Goal: Task Accomplishment & Management: Manage account settings

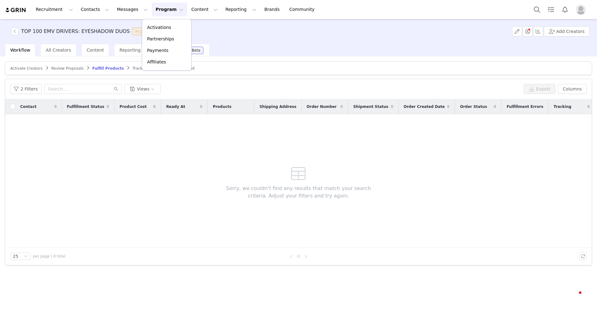
click at [281, 54] on div "Workflow All Creators Content Reporting Benchmarking Beta" at bounding box center [301, 50] width 592 height 12
click at [65, 69] on span "Review Proposals" at bounding box center [67, 68] width 32 height 4
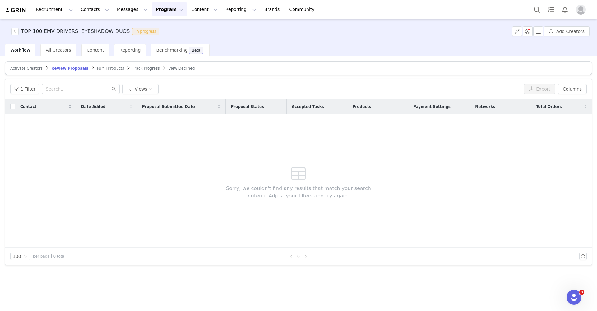
click at [153, 9] on button "Program Program" at bounding box center [169, 9] width 35 height 14
click at [166, 22] on link "Activations" at bounding box center [166, 28] width 49 height 12
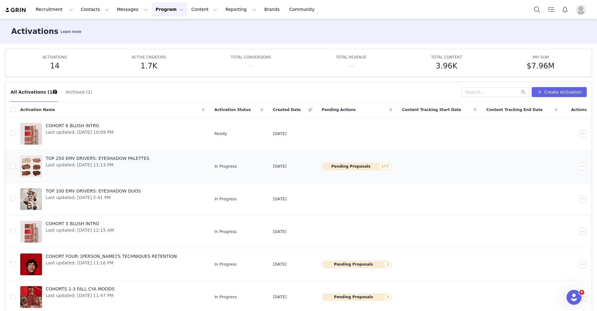
click at [346, 167] on button "Pending Proposals 177" at bounding box center [357, 166] width 71 height 7
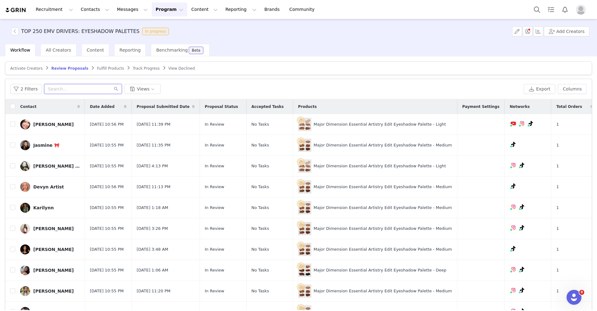
click at [62, 89] on input "text" at bounding box center [83, 89] width 78 height 10
type input "leah"
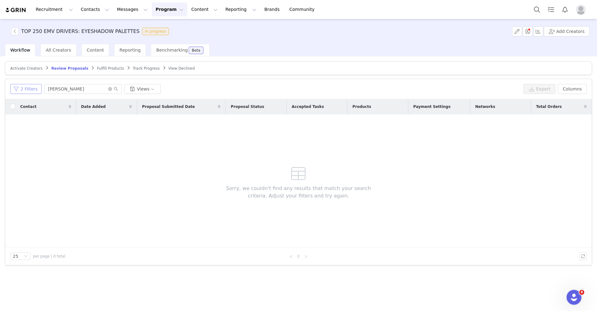
click at [27, 90] on button "2 Filters" at bounding box center [25, 89] width 31 height 10
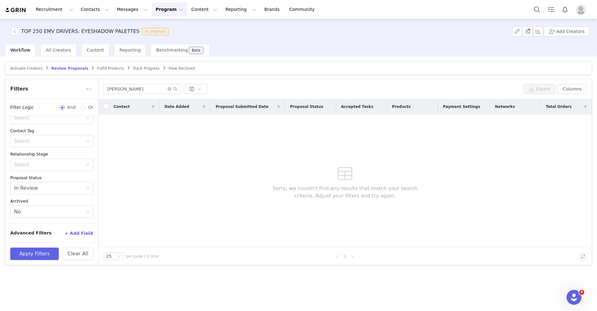
scroll to position [63, 0]
click at [28, 67] on span "Activate Creators" at bounding box center [26, 68] width 32 height 4
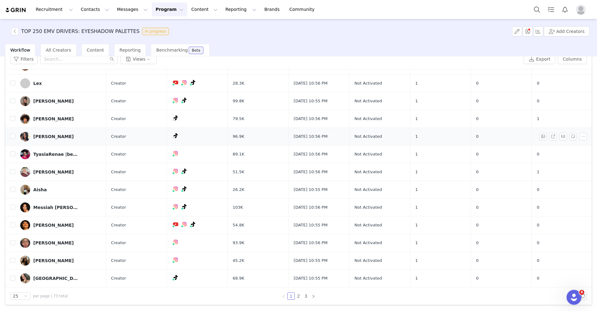
scroll to position [30, 0]
click at [26, 297] on icon "icon: down" at bounding box center [25, 296] width 3 height 2
click at [20, 286] on li "100" at bounding box center [20, 285] width 20 height 10
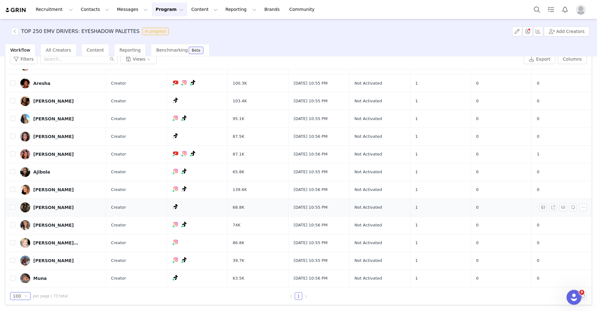
scroll to position [1090, 0]
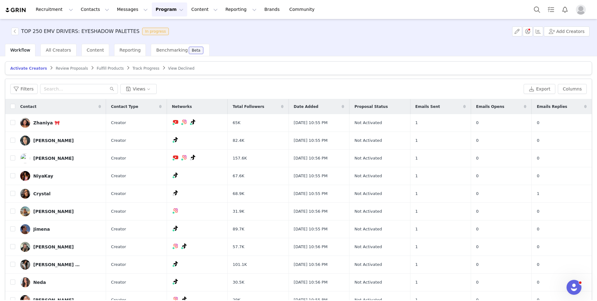
click at [155, 9] on button "Program Program" at bounding box center [169, 9] width 35 height 14
click at [162, 27] on p "Activations" at bounding box center [159, 27] width 24 height 7
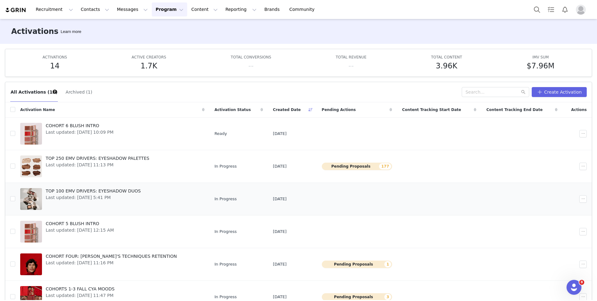
click at [112, 194] on span "Last updated: [DATE] 5:41 PM" at bounding box center [93, 197] width 95 height 7
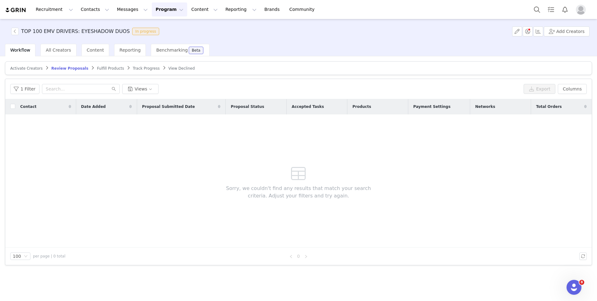
click at [32, 71] on div "Activate Creators" at bounding box center [26, 68] width 32 height 5
click at [30, 68] on span "Activate Creators" at bounding box center [26, 68] width 32 height 4
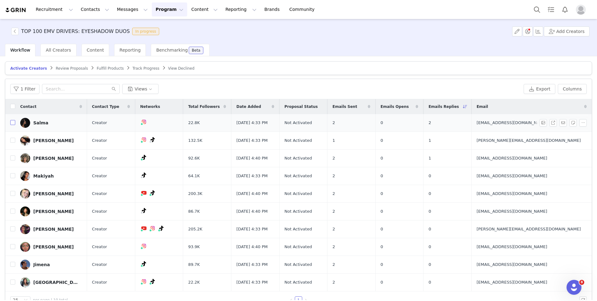
click at [12, 124] on input "checkbox" at bounding box center [12, 122] width 5 height 5
checkbox input "true"
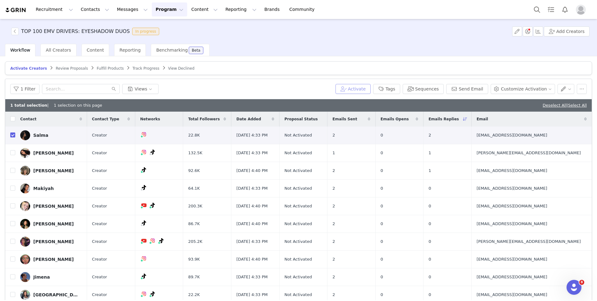
click at [355, 89] on button "Activate" at bounding box center [352, 89] width 35 height 10
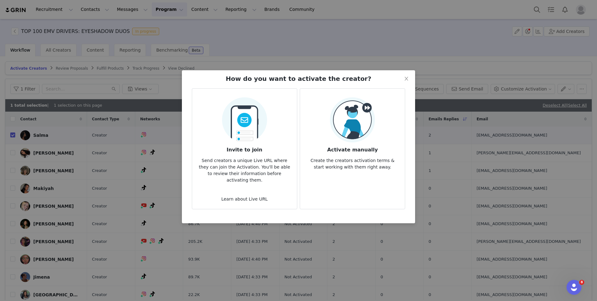
click at [353, 138] on img at bounding box center [352, 119] width 45 height 45
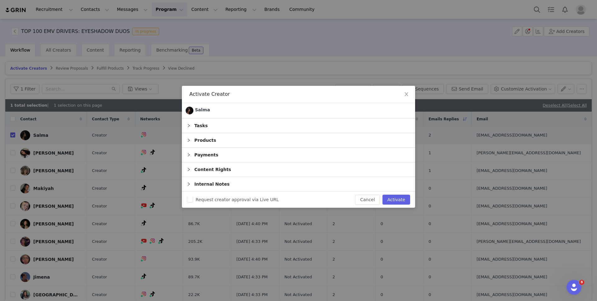
click at [194, 136] on div "Products" at bounding box center [298, 140] width 233 height 14
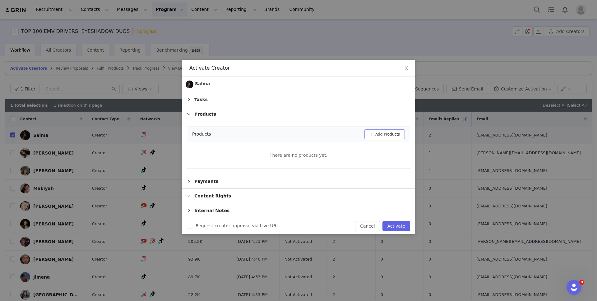
click at [388, 135] on button "Add Products" at bounding box center [384, 134] width 40 height 10
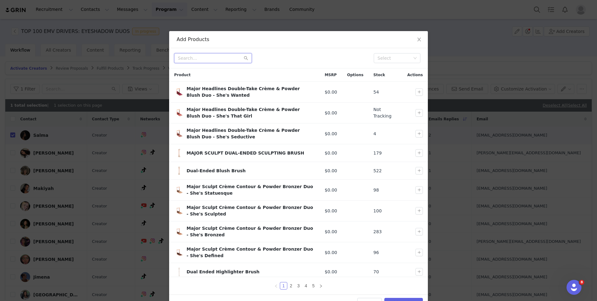
click at [224, 57] on input "text" at bounding box center [213, 58] width 78 height 10
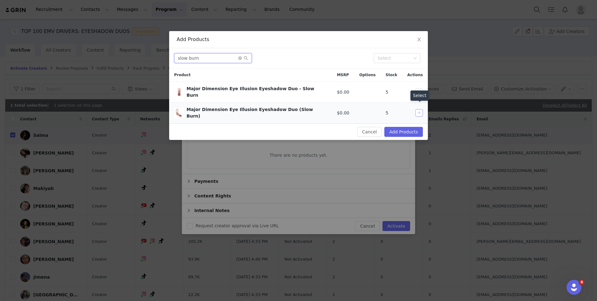
type input "slow burn"
click at [420, 109] on button "button" at bounding box center [418, 112] width 7 height 7
click at [412, 127] on button "Add Products" at bounding box center [403, 132] width 39 height 10
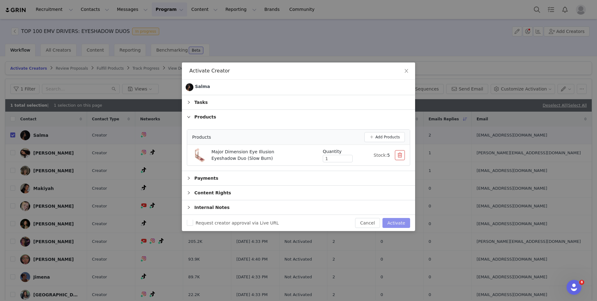
click at [394, 222] on button "Activate" at bounding box center [396, 223] width 28 height 10
checkbox input "false"
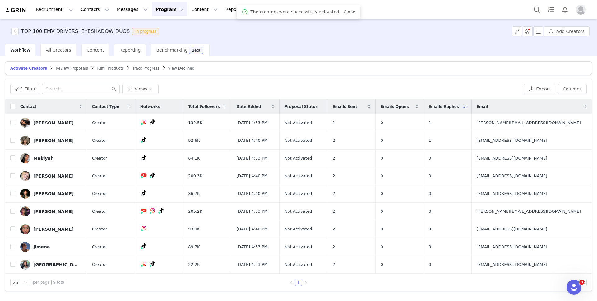
click at [70, 69] on span "Review Proposals" at bounding box center [72, 68] width 32 height 4
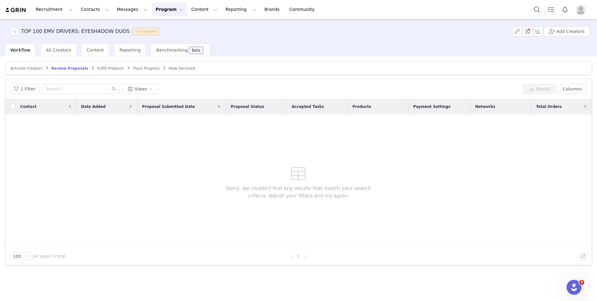
click at [113, 65] on article "Activate Creators Review Proposals Fulfill Products Track Progress View Declined" at bounding box center [298, 68] width 587 height 14
click at [112, 68] on span "Fulfill Products" at bounding box center [110, 68] width 27 height 4
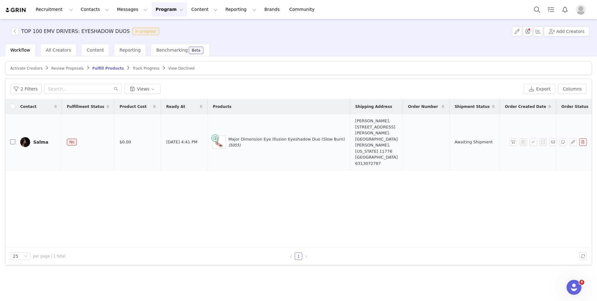
click at [13, 139] on input "checkbox" at bounding box center [12, 141] width 5 height 5
checkbox input "true"
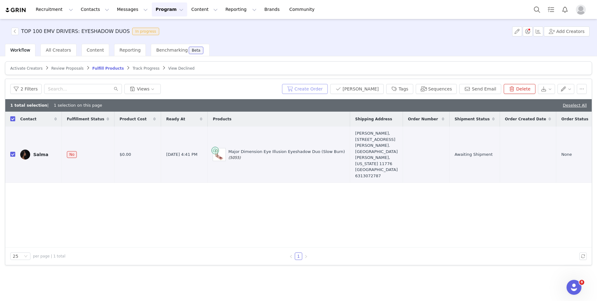
click at [324, 88] on button "Create Order" at bounding box center [305, 89] width 46 height 10
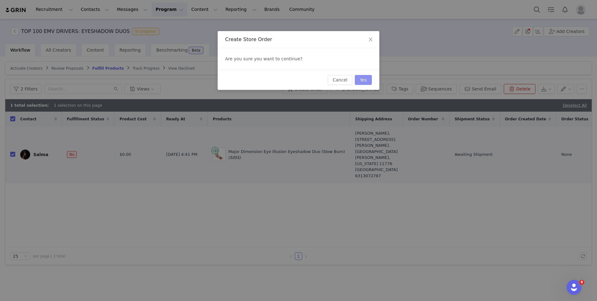
click at [361, 82] on button "Yes" at bounding box center [363, 80] width 17 height 10
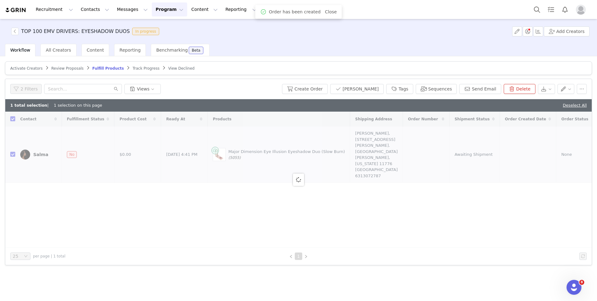
checkbox input "false"
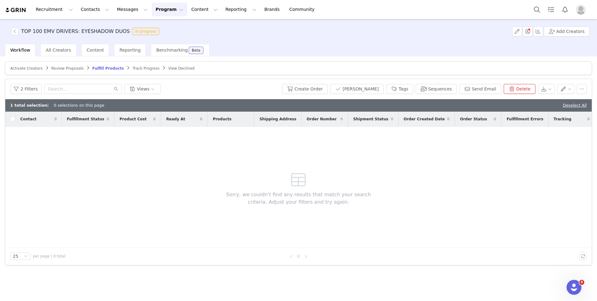
click at [156, 8] on button "Program Program" at bounding box center [169, 9] width 35 height 14
click at [158, 25] on p "Activations" at bounding box center [159, 27] width 24 height 7
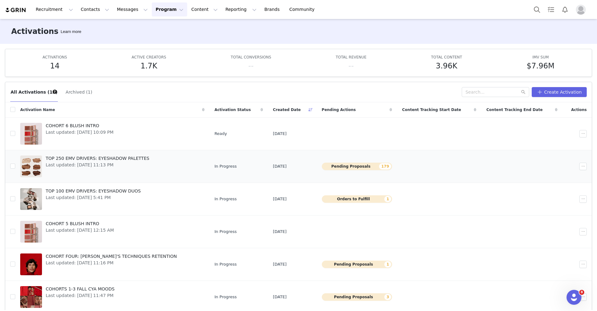
click at [177, 163] on link "TOP 250 EMV DRIVERS: EYESHADOW PALETTES Last updated: [DATE] 11:13 PM" at bounding box center [112, 166] width 184 height 25
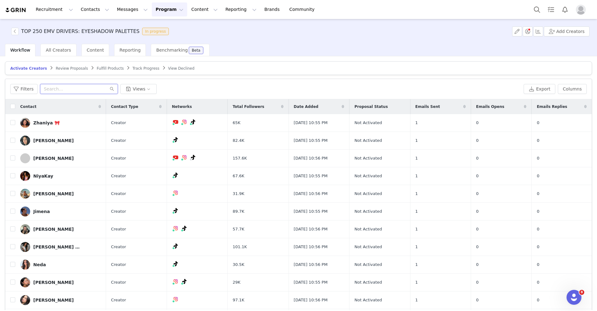
click at [89, 88] on input "text" at bounding box center [79, 89] width 78 height 10
type input "jasmine"
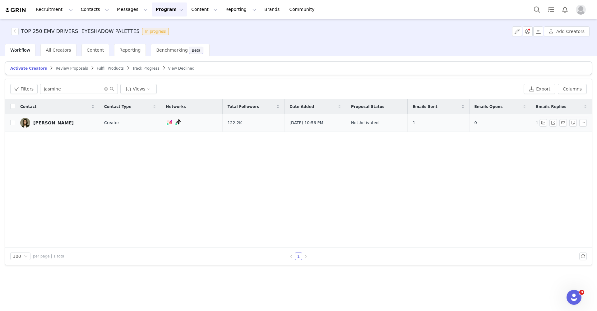
click at [55, 122] on div "[PERSON_NAME]" at bounding box center [53, 122] width 40 height 5
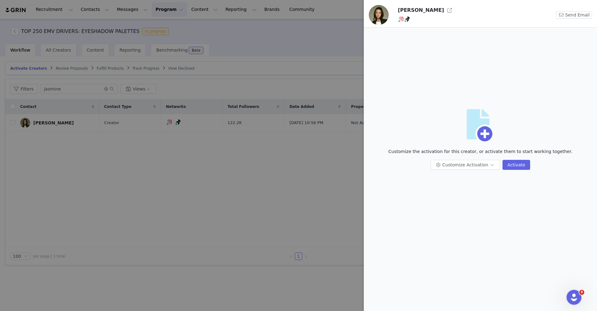
click at [259, 60] on div at bounding box center [298, 155] width 597 height 311
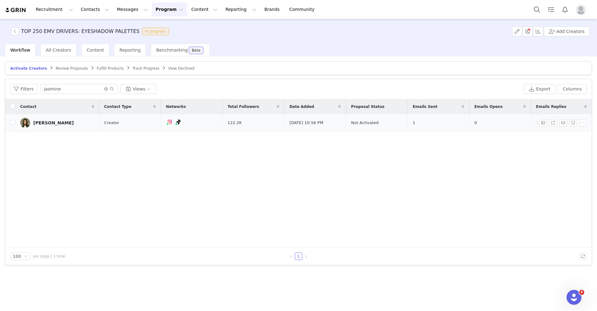
click at [53, 121] on div "[PERSON_NAME]" at bounding box center [53, 122] width 40 height 5
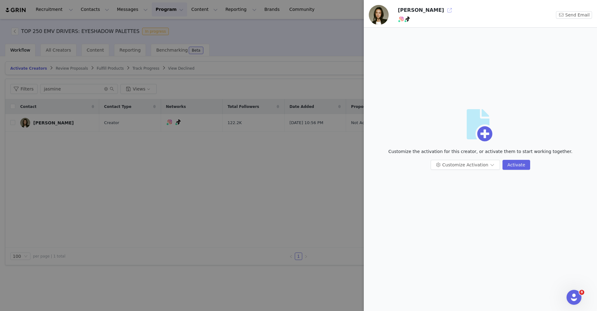
click at [454, 13] on button "button" at bounding box center [449, 10] width 10 height 10
click at [245, 57] on div at bounding box center [298, 155] width 597 height 311
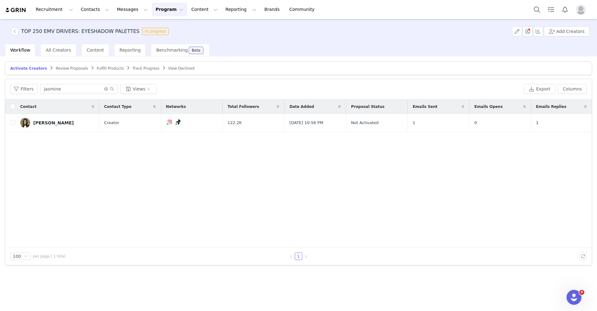
click at [163, 8] on button "Program Program" at bounding box center [169, 9] width 35 height 14
click at [164, 27] on p "Activations" at bounding box center [159, 27] width 24 height 7
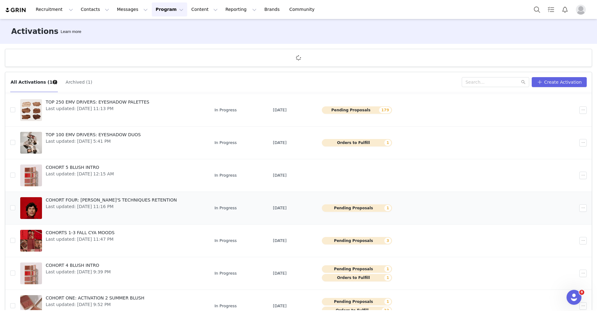
scroll to position [49, 0]
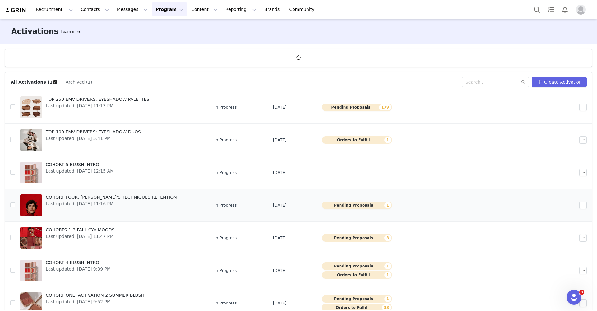
click at [359, 208] on button "Pending Proposals 1" at bounding box center [357, 204] width 71 height 7
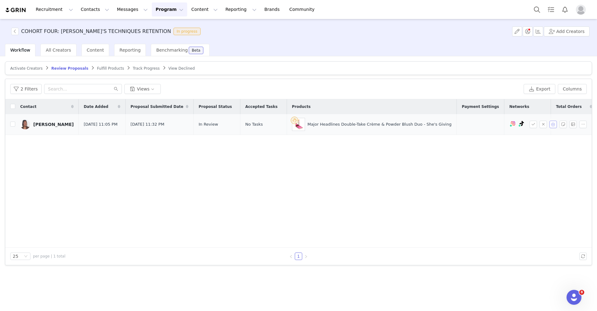
click at [553, 124] on button "button" at bounding box center [552, 124] width 7 height 7
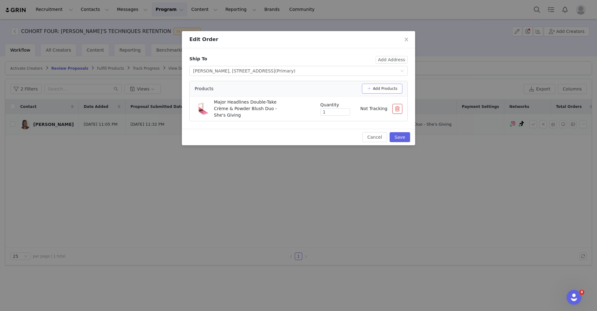
click at [389, 91] on button "Add Products" at bounding box center [382, 89] width 40 height 10
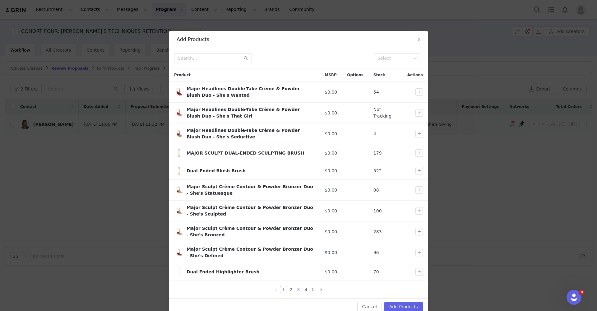
click at [295, 290] on link "3" at bounding box center [298, 289] width 7 height 7
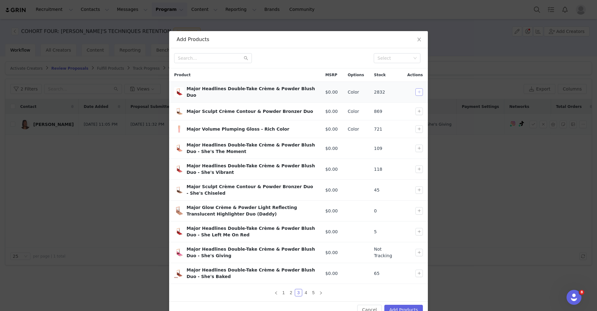
click at [416, 91] on button "button" at bounding box center [418, 91] width 7 height 7
click at [397, 305] on button "Add Products" at bounding box center [403, 310] width 39 height 10
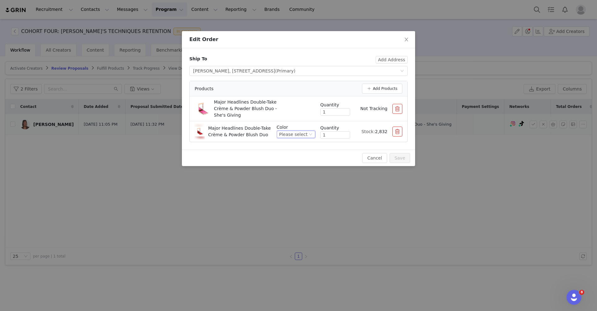
click at [292, 131] on div "Please select" at bounding box center [293, 134] width 28 height 7
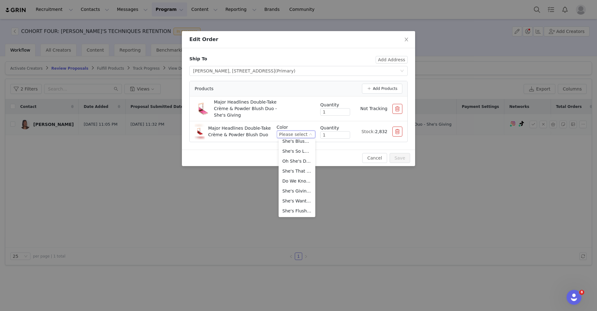
scroll to position [114, 0]
click at [299, 190] on li "She's Giving (Vibrant Blue Pink)" at bounding box center [296, 191] width 37 height 10
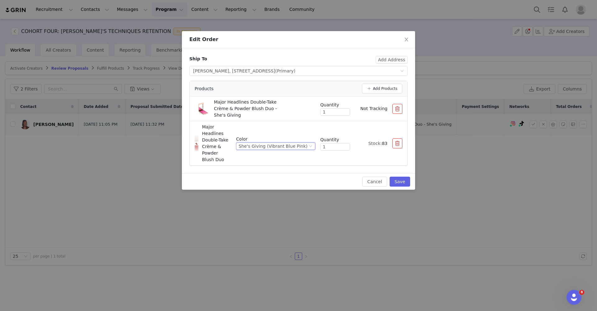
click at [395, 108] on button "button" at bounding box center [397, 109] width 10 height 10
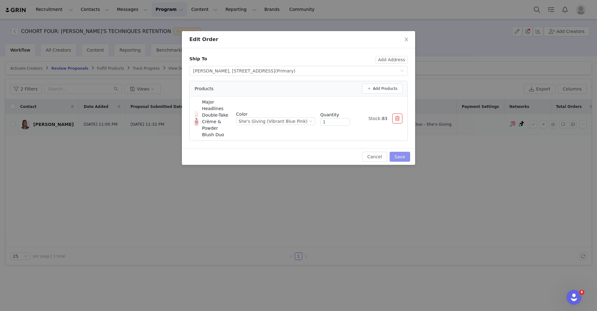
click at [402, 159] on button "Save" at bounding box center [399, 157] width 21 height 10
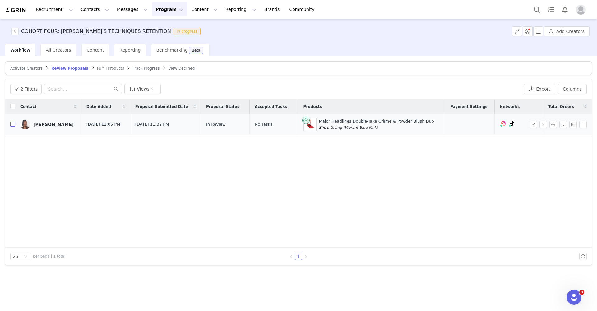
click at [11, 124] on input "checkbox" at bounding box center [12, 124] width 5 height 5
checkbox input "true"
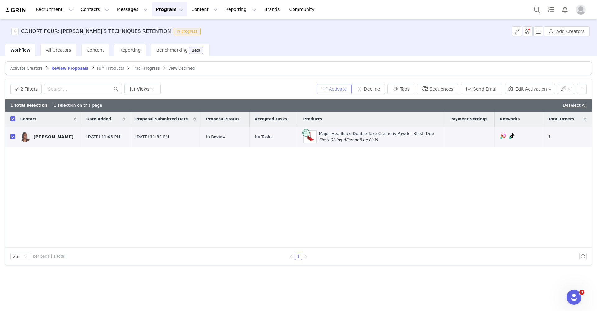
click at [347, 90] on button "Activate" at bounding box center [333, 89] width 35 height 10
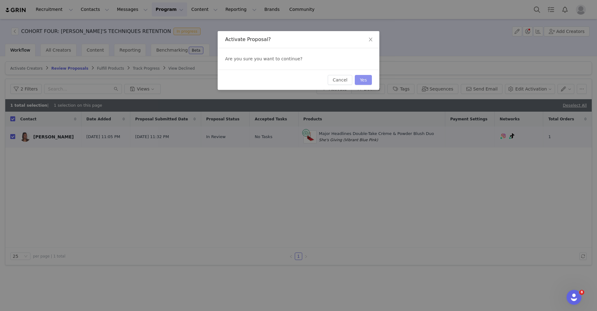
click at [365, 82] on button "Yes" at bounding box center [363, 80] width 17 height 10
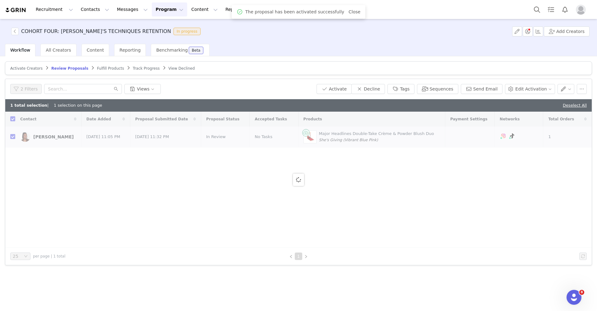
checkbox input "false"
click at [100, 71] on div "Fulfill Products" at bounding box center [110, 68] width 27 height 5
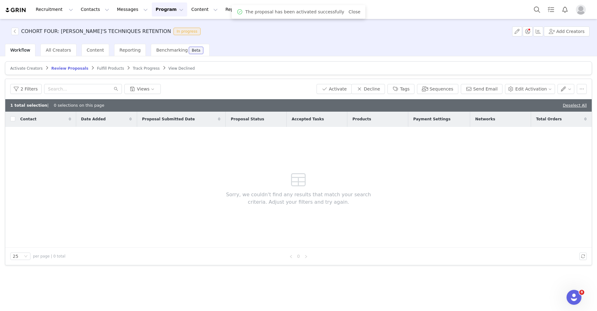
click at [100, 71] on div "Fulfill Products" at bounding box center [110, 68] width 27 height 5
click at [100, 69] on span "Fulfill Products" at bounding box center [110, 68] width 27 height 4
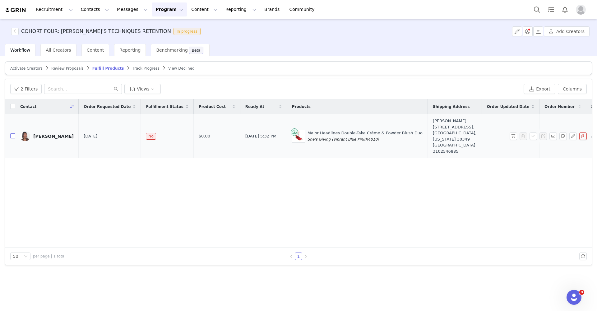
click at [13, 137] on input "checkbox" at bounding box center [12, 135] width 5 height 5
checkbox input "true"
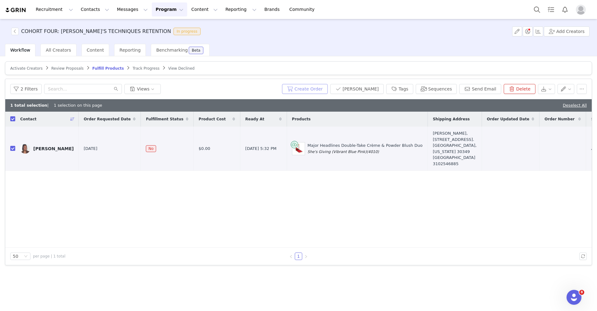
click at [324, 88] on button "Create Order" at bounding box center [305, 89] width 46 height 10
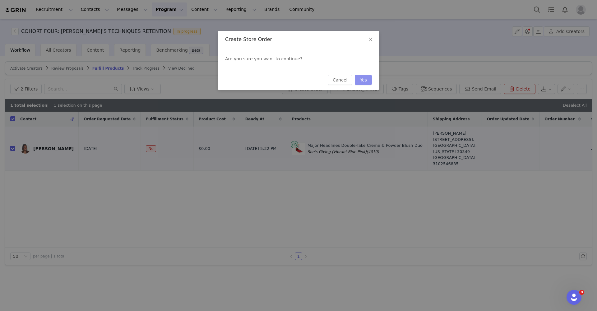
click at [369, 82] on button "Yes" at bounding box center [363, 80] width 17 height 10
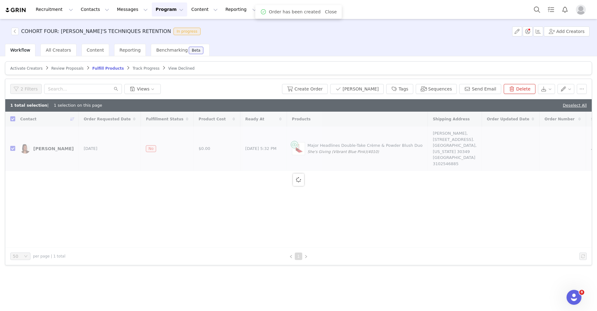
checkbox input "false"
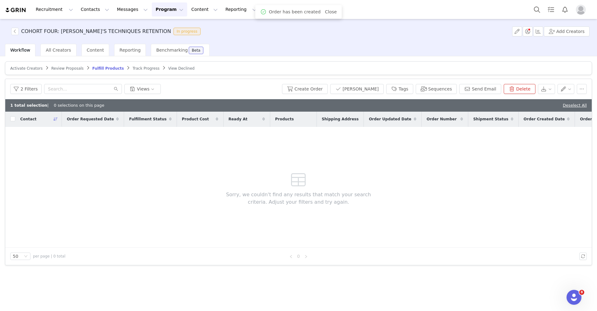
click at [105, 68] on span "Fulfill Products" at bounding box center [108, 68] width 32 height 4
click at [132, 68] on span "Track Progress" at bounding box center [145, 68] width 27 height 4
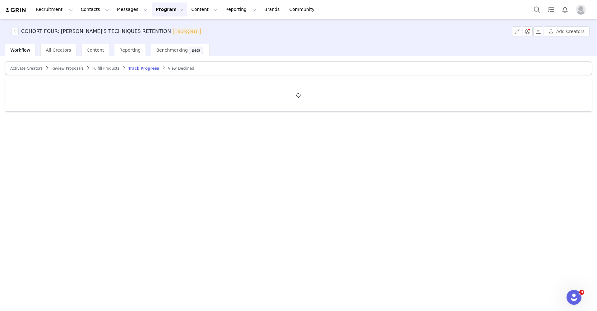
click at [157, 12] on button "Program Program" at bounding box center [169, 9] width 35 height 14
click at [157, 18] on div "Recruitment Recruitment Creator Search Curated Lists Landing Pages Web Extensio…" at bounding box center [298, 9] width 597 height 19
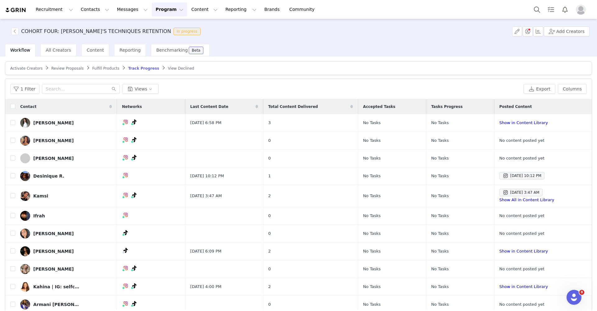
click at [157, 10] on button "Program Program" at bounding box center [169, 9] width 35 height 14
click at [157, 25] on p "Activations" at bounding box center [155, 25] width 19 height 5
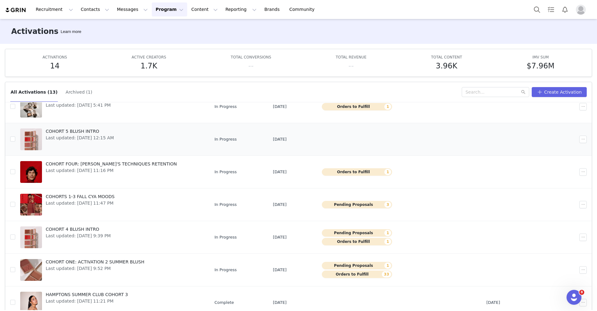
scroll to position [93, 0]
click at [330, 231] on button "Pending Proposals 1" at bounding box center [357, 232] width 71 height 7
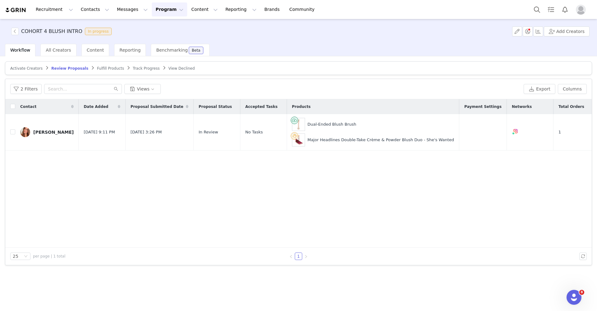
click at [55, 44] on div "COHORT 4 BLUSH INTRO In progress Add Creators" at bounding box center [298, 31] width 597 height 25
click at [55, 50] on span "All Creators" at bounding box center [58, 50] width 25 height 5
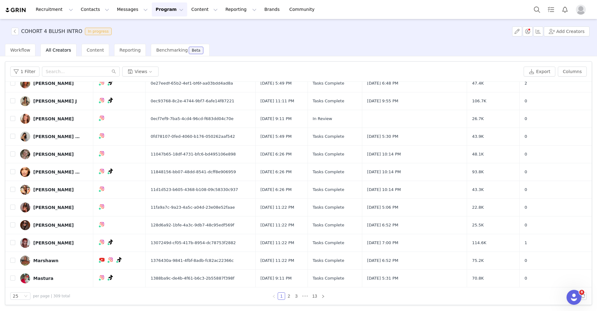
scroll to position [252, 0]
click at [165, 7] on button "Program Program" at bounding box center [169, 9] width 35 height 14
click at [165, 29] on p "Activations" at bounding box center [159, 27] width 24 height 7
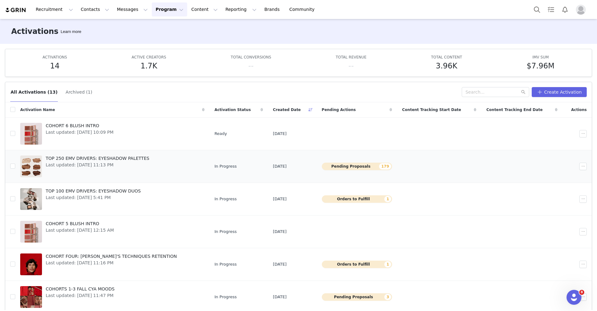
click at [88, 163] on span "Last updated: [DATE] 11:13 PM" at bounding box center [98, 165] width 104 height 7
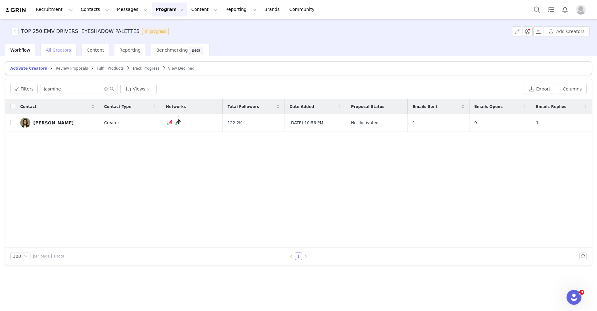
click at [46, 49] on span "All Creators" at bounding box center [58, 50] width 25 height 5
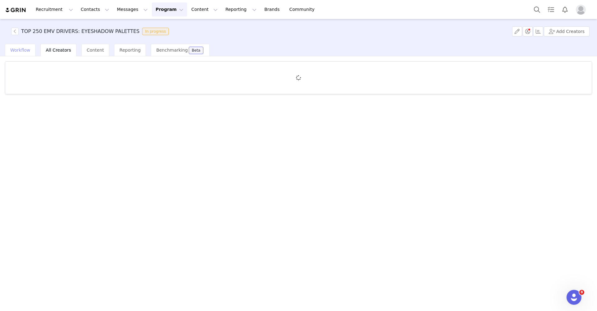
click at [15, 52] on span "Workflow" at bounding box center [20, 50] width 20 height 5
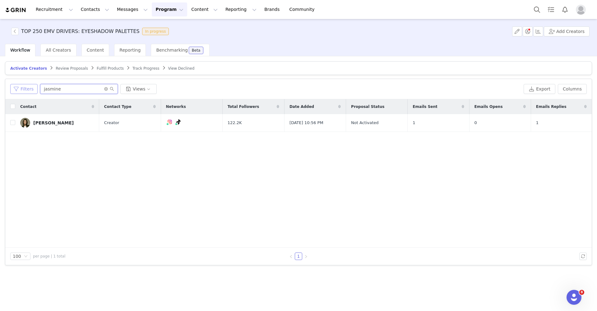
drag, startPoint x: 70, startPoint y: 89, endPoint x: 25, endPoint y: 89, distance: 44.8
click at [25, 89] on div "Filters jasmine Views" at bounding box center [265, 89] width 511 height 10
type input "Sabrina"
drag, startPoint x: 25, startPoint y: 89, endPoint x: 120, endPoint y: 151, distance: 113.3
click at [120, 151] on div "Contact Contact Type Networks Total Followers Date Added Proposal Status Emails…" at bounding box center [298, 173] width 586 height 148
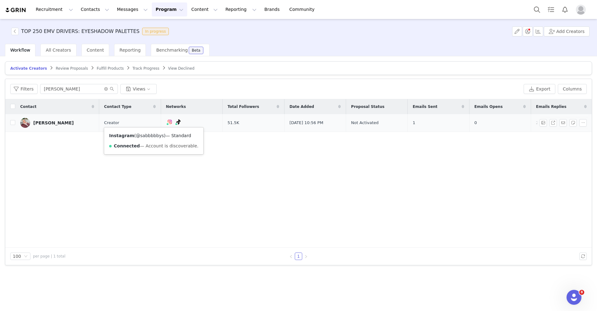
click at [149, 134] on link "@sabbbbbys" at bounding box center [150, 135] width 28 height 5
click at [155, 7] on button "Program Program" at bounding box center [169, 9] width 35 height 14
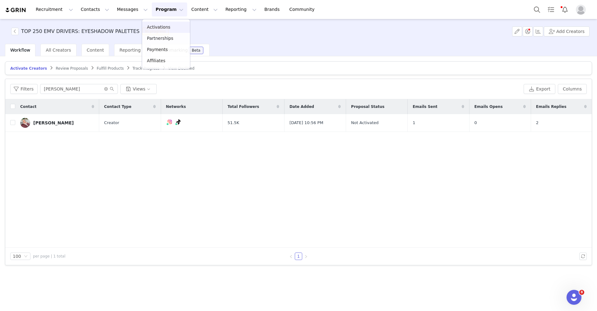
click at [155, 23] on link "Activations" at bounding box center [166, 27] width 48 height 11
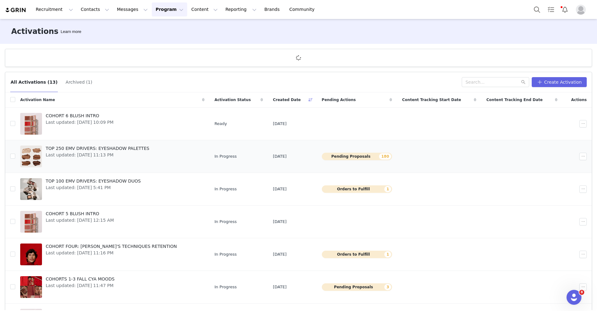
click at [345, 158] on button "Pending Proposals 180" at bounding box center [357, 156] width 71 height 7
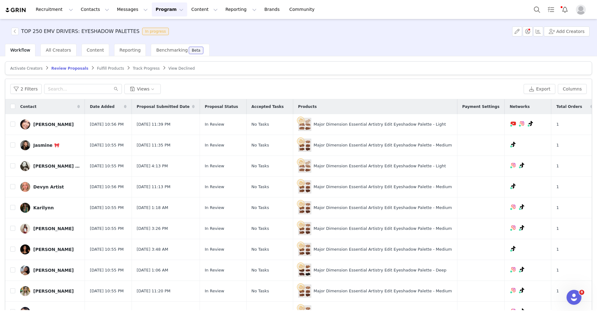
click at [31, 67] on span "Activate Creators" at bounding box center [26, 68] width 32 height 4
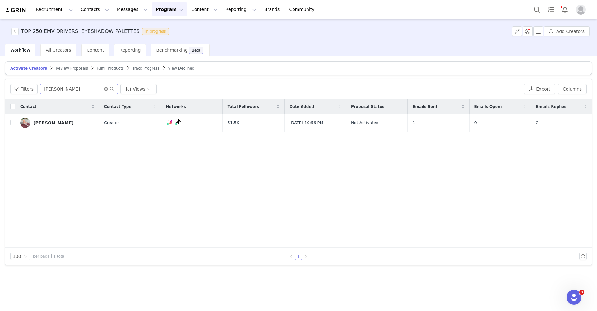
click at [106, 90] on icon "icon: close-circle" at bounding box center [106, 89] width 4 height 4
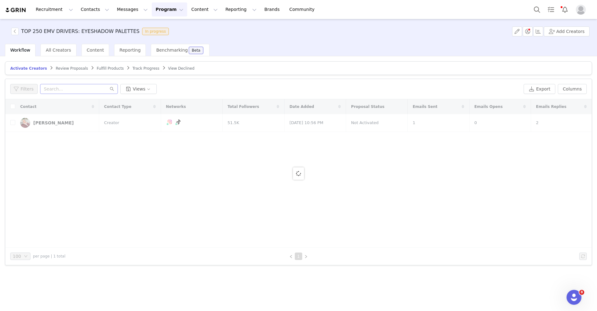
click at [247, 83] on div "Filters Views Export Columns" at bounding box center [298, 89] width 586 height 20
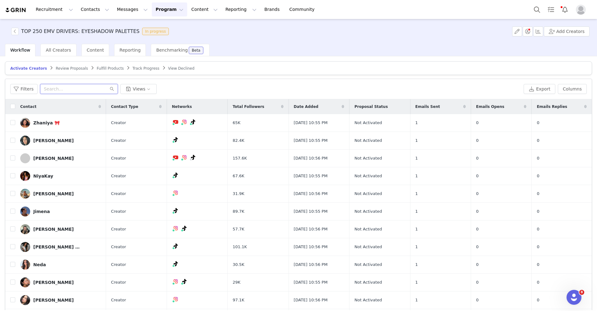
click at [53, 91] on input "text" at bounding box center [79, 89] width 78 height 10
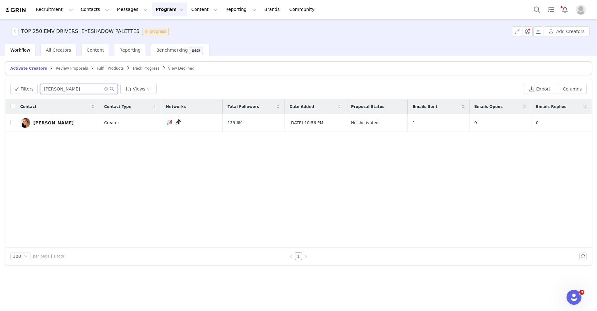
click at [57, 90] on input "leah" at bounding box center [79, 89] width 78 height 10
type input "l"
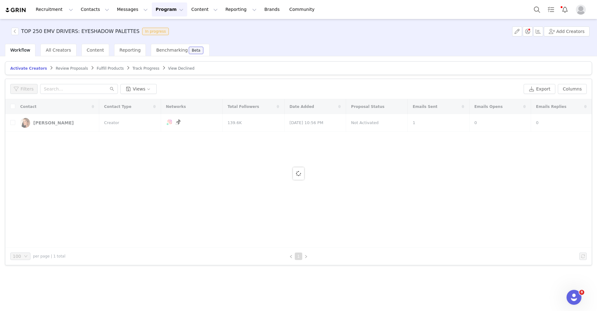
click at [316, 54] on div "Workflow All Creators Content Reporting Benchmarking Beta" at bounding box center [301, 50] width 592 height 12
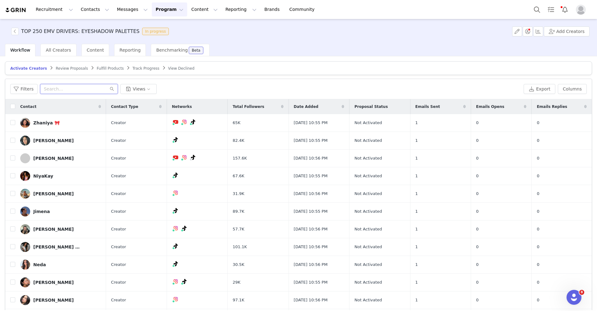
click at [70, 89] on input "text" at bounding box center [79, 89] width 78 height 10
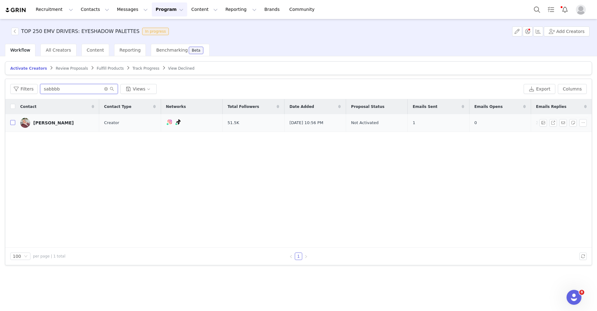
type input "sabbbb"
click at [12, 123] on input "checkbox" at bounding box center [12, 122] width 5 height 5
checkbox input "true"
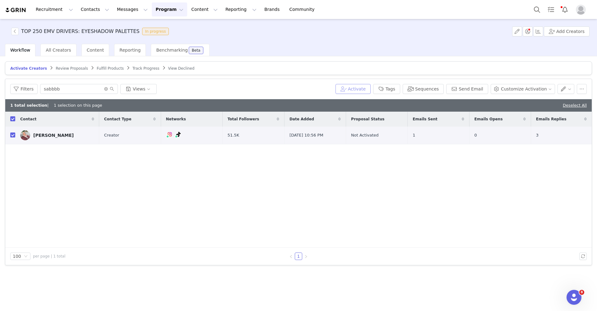
click at [368, 89] on button "Activate" at bounding box center [352, 89] width 35 height 10
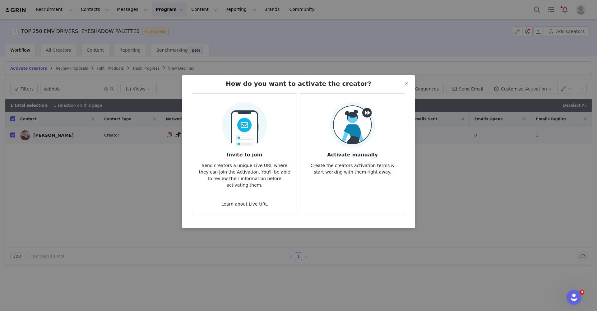
click at [351, 130] on img at bounding box center [352, 124] width 45 height 45
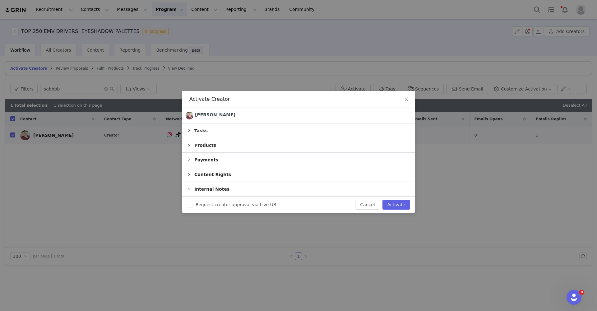
click at [192, 142] on div "Products" at bounding box center [298, 145] width 233 height 14
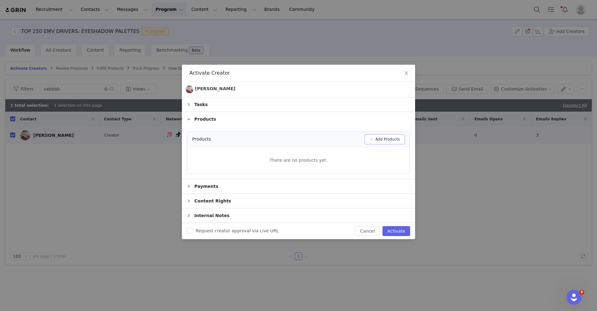
click at [391, 140] on button "Add Products" at bounding box center [384, 139] width 40 height 10
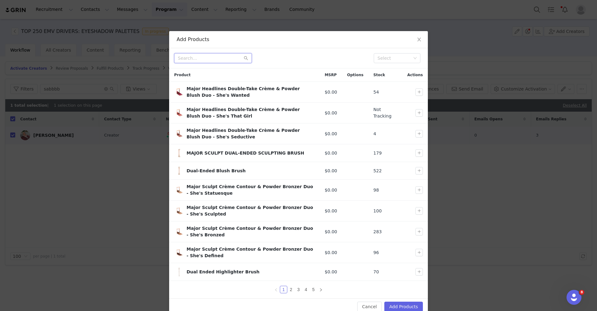
click at [204, 57] on input "text" at bounding box center [213, 58] width 78 height 10
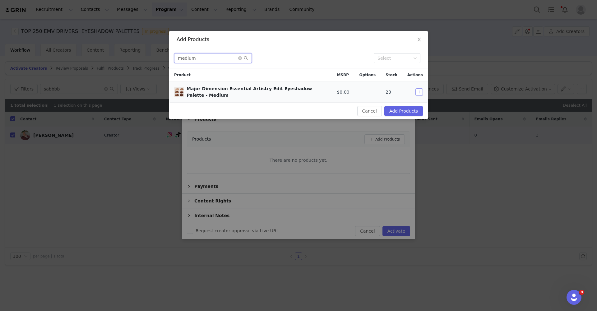
type input "medium"
click at [420, 92] on button "button" at bounding box center [418, 91] width 7 height 7
click at [416, 111] on button "Add Products" at bounding box center [403, 111] width 39 height 10
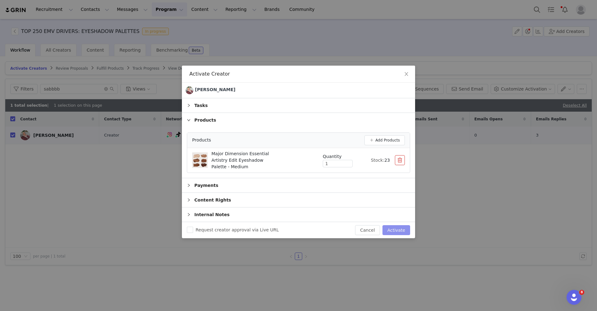
click at [394, 228] on button "Activate" at bounding box center [396, 230] width 28 height 10
checkbox input "false"
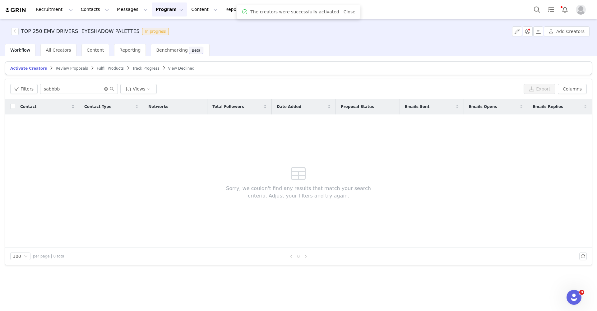
click at [105, 88] on icon "icon: close-circle" at bounding box center [106, 89] width 4 height 4
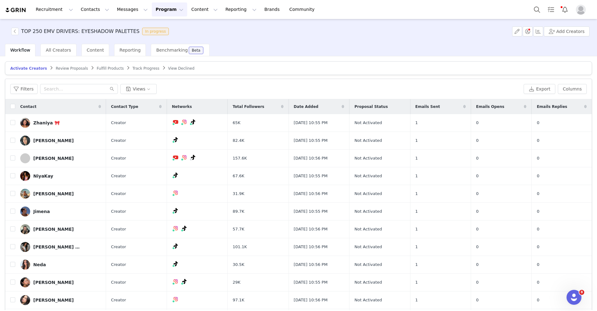
click at [79, 70] on span "Review Proposals" at bounding box center [72, 68] width 32 height 4
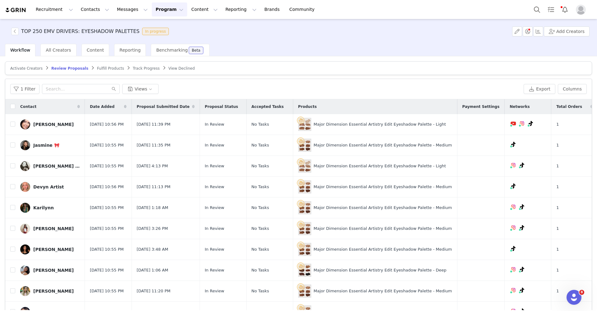
click at [104, 67] on span "Fulfill Products" at bounding box center [110, 68] width 27 height 4
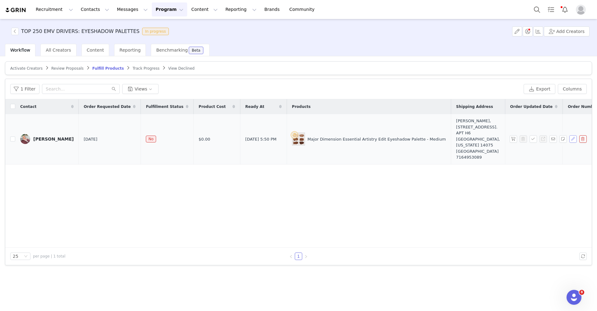
click at [573, 138] on button "button" at bounding box center [572, 138] width 7 height 7
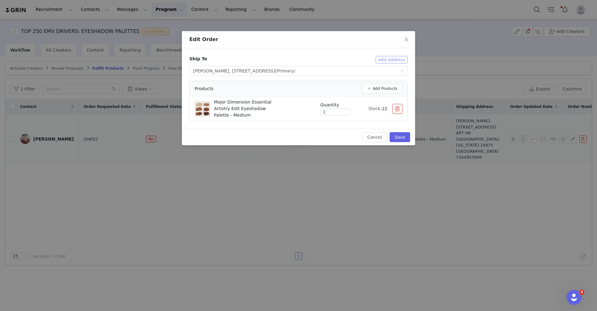
click at [397, 60] on button "Add Address" at bounding box center [391, 59] width 32 height 7
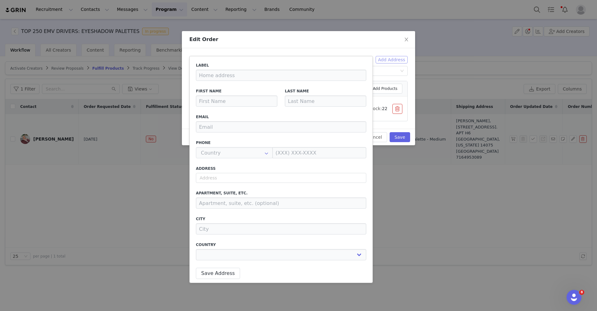
type input "sabrina"
type input "sabbbbbys@gmail.com"
type input "+1 (United States)"
type input "(716) 495-3089"
select select
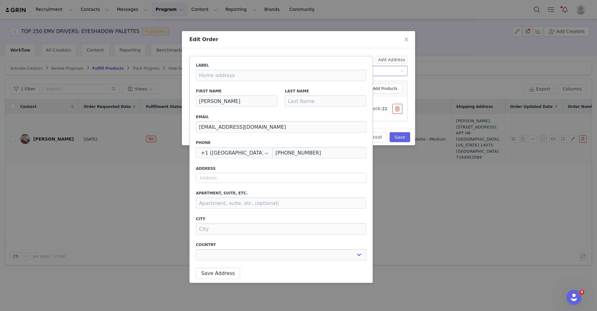
click at [392, 74] on div "Select shipping address Sabrina S, 3750 Heatherwood Drive, Hamburg, NY, 14075, …" at bounding box center [296, 70] width 207 height 9
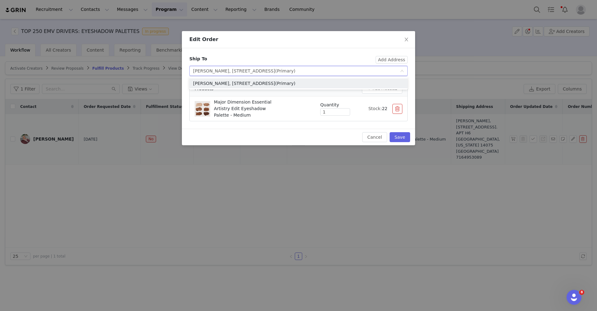
click at [391, 70] on div "Select shipping address Sabrina S, 3750 Heatherwood Drive, Hamburg, NY, 14075, …" at bounding box center [296, 70] width 207 height 9
click at [394, 61] on button "Add Address" at bounding box center [391, 59] width 32 height 7
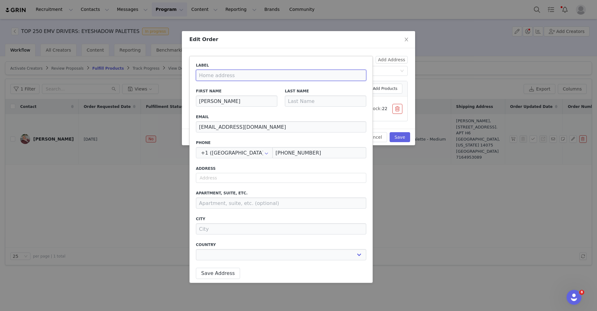
type input "P"
select select
type input "Pr"
select select
type input "Pri"
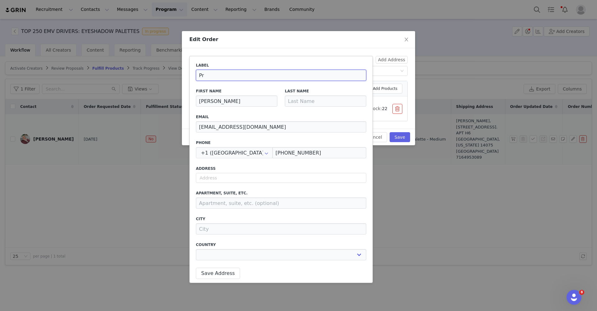
select select
type input "Prim"
select select
type input "Prima"
select select
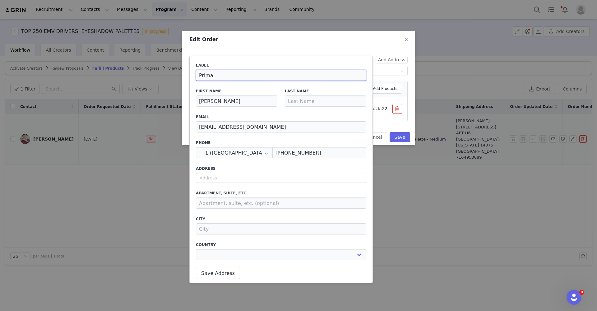
type input "Primar"
select select
type input "Primary"
select select
type input "Primary"
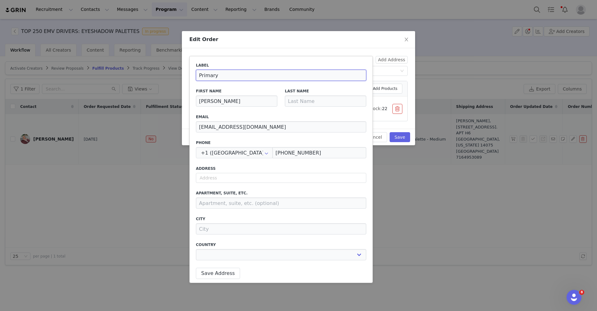
select select
type input "Primary A"
select select
type input "Primary Ad"
select select
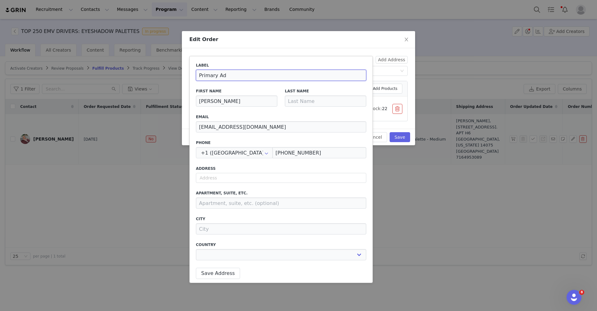
type input "Primary Add"
select select
type input "Primary Addr"
select select
type input "Primary Addre"
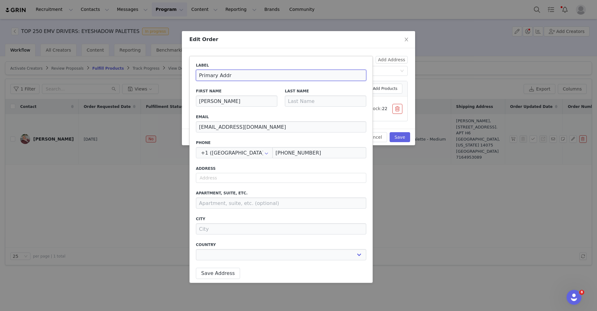
select select
type input "Primary Addres"
select select
type input "Primary Address"
select select
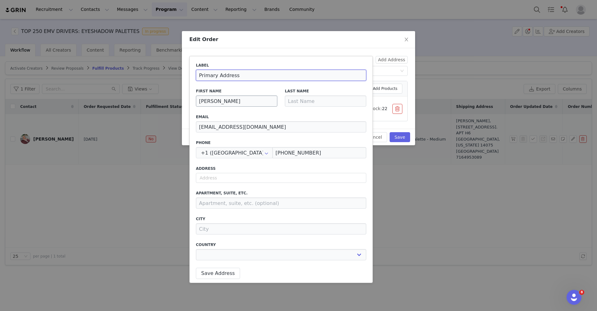
type input "Primary Address"
type input "abrina"
select select
type input "Sabrina"
select select
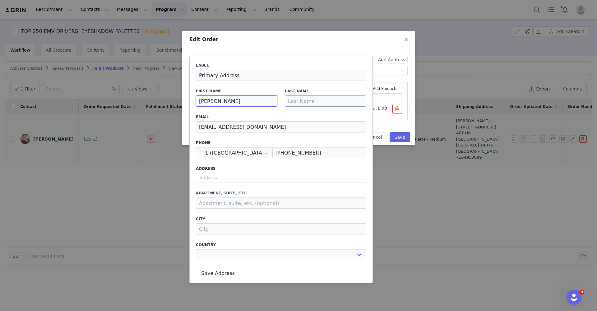
type input "Sabrina"
type input "S"
select select
type input "S"
select select
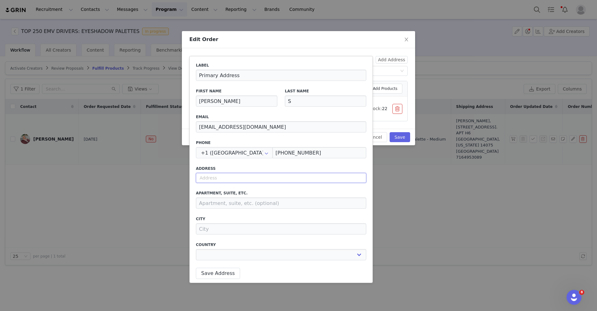
type input "1"
select select
type input "19"
select select
type input "19"
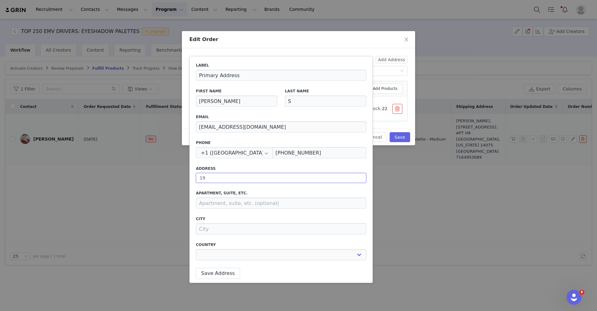
select select
type input "19 E"
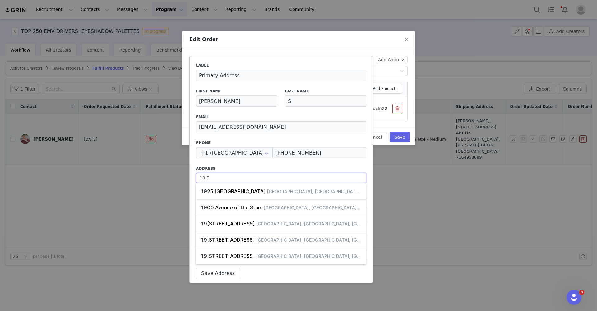
select select
type input "19 E"
select select
type input "19 E 1"
select select
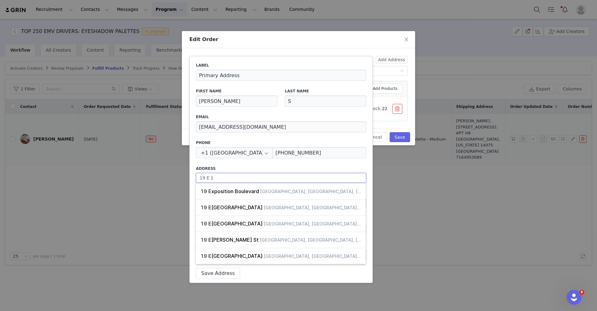
type input "19 E 19"
select select
type input "19 E 19t"
select select
type input "19 E 19th"
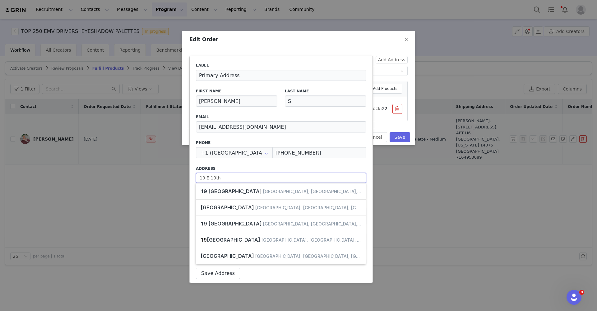
select select
type input "19 E 19th"
select select
type input "19 E 19th S"
select select
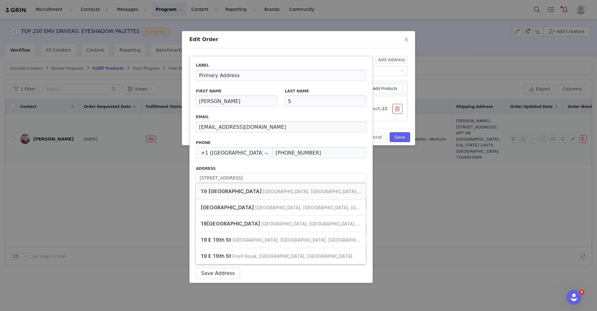
type input "19 East 19th Street, Bayonne, NJ, USA"
type input "Bayonne"
select select "[object Object]"
type input "19 E 19th St"
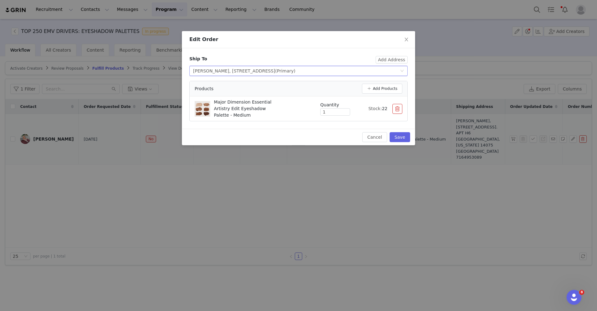
click at [390, 67] on div "Select shipping address Sabrina S, 3750 Heatherwood Drive, Hamburg, NY, 14075, …" at bounding box center [296, 70] width 207 height 9
click at [390, 62] on button "Add Address" at bounding box center [391, 59] width 32 height 7
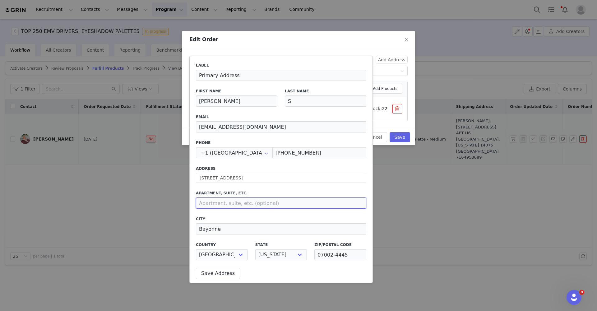
click at [240, 204] on input at bounding box center [281, 202] width 170 height 11
type input "Apt 520"
click at [217, 274] on button "Save Address" at bounding box center [218, 273] width 44 height 11
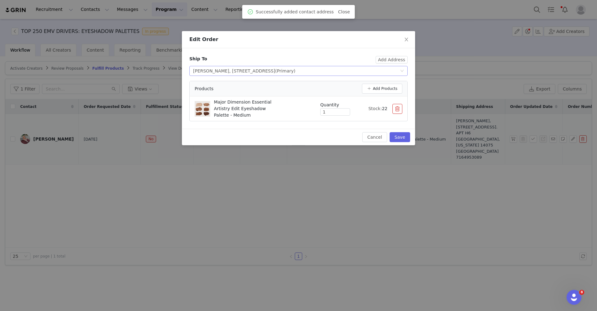
click at [295, 70] on div "Sabrina S, 3750 Heatherwood Drive, Hamburg, NY, 14075, United States (Primary)" at bounding box center [244, 70] width 102 height 9
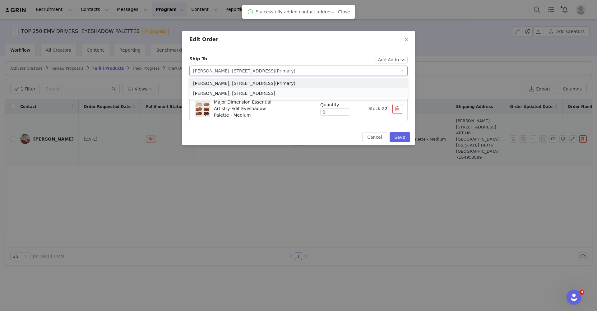
click at [298, 92] on li "Sabrina S, 19 E 19th St, Bayonne, NJ, 07002-4445, United States" at bounding box center [298, 93] width 218 height 10
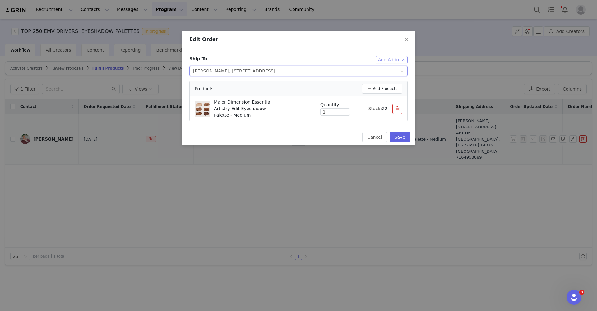
click at [394, 60] on button "Add Address" at bounding box center [391, 59] width 32 height 7
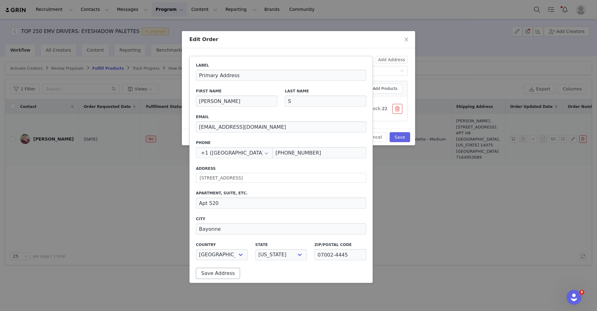
click at [214, 274] on button "Save Address" at bounding box center [218, 273] width 44 height 11
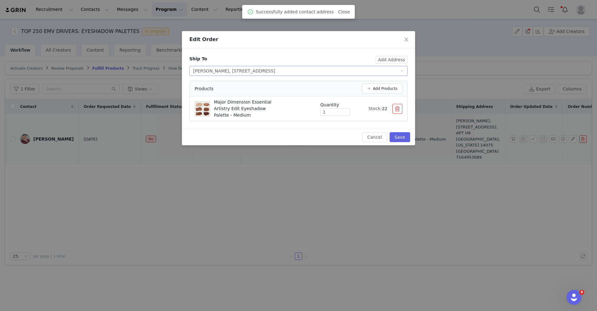
click at [355, 72] on div "Select shipping address Sabrina S, 19 E 19th St, Bayonne, NJ, 07002-4445, Unite…" at bounding box center [296, 70] width 207 height 9
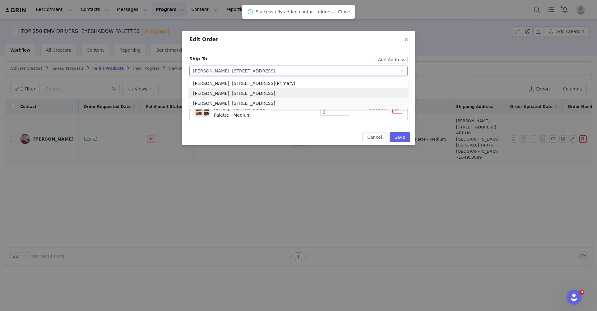
click at [301, 103] on li "Sabrina S, 19 E 19th St, Bayonne, NJ, 07002-4445, United States" at bounding box center [298, 103] width 218 height 10
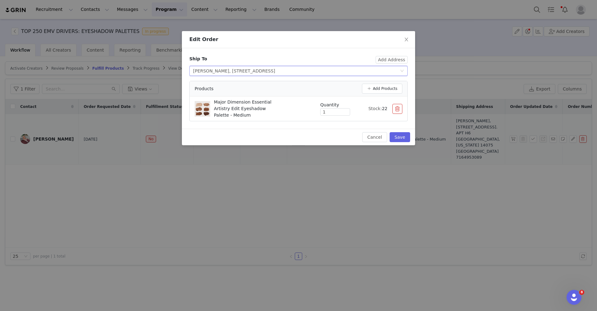
click at [351, 74] on div "Select shipping address Sabrina S, 19 E 19th St, Bayonne, NJ, 07002-4445, Unite…" at bounding box center [296, 70] width 207 height 9
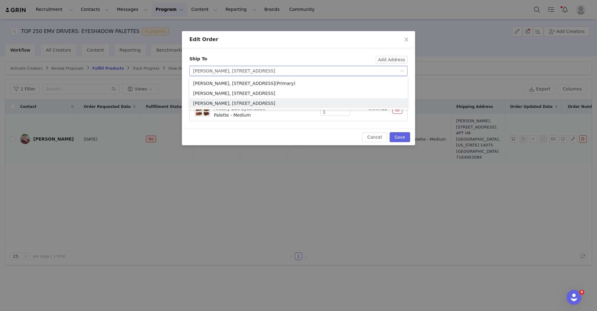
click at [291, 141] on div "Cancel Save" at bounding box center [298, 137] width 223 height 10
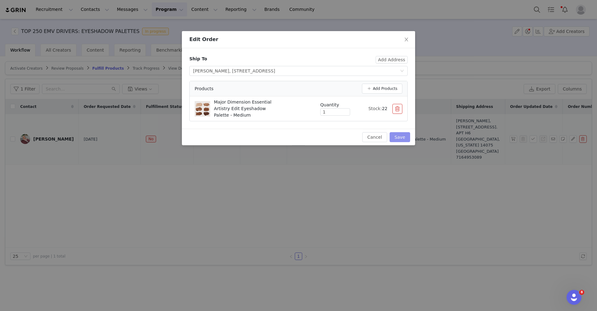
click at [398, 137] on button "Save" at bounding box center [399, 137] width 21 height 10
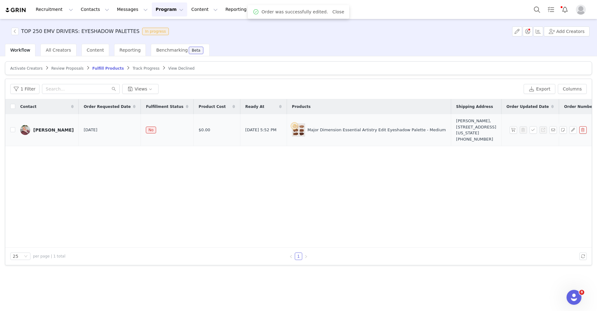
click at [36, 69] on span "Activate Creators" at bounding box center [26, 68] width 32 height 4
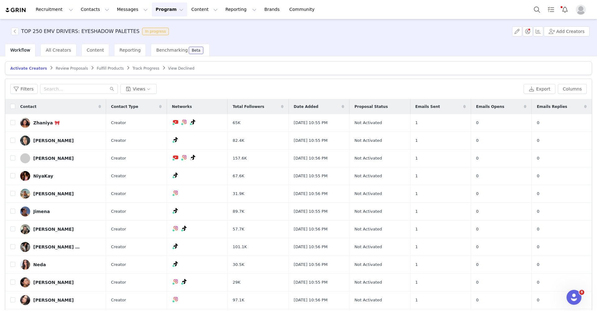
click at [166, 10] on button "Program Program" at bounding box center [169, 9] width 35 height 14
click at [166, 27] on p "Activations" at bounding box center [159, 27] width 24 height 7
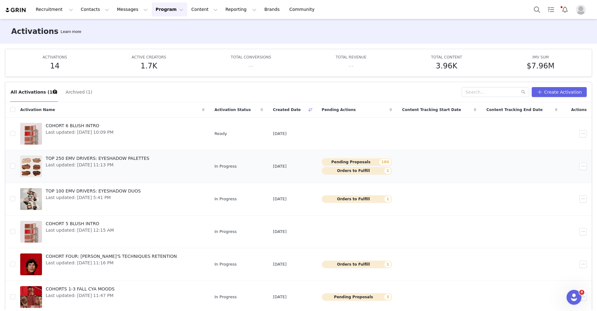
click at [322, 162] on button "Pending Proposals 180" at bounding box center [357, 161] width 71 height 7
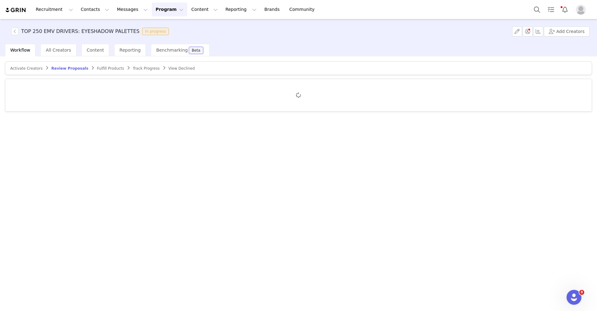
click at [28, 71] on div "Activate Creators" at bounding box center [26, 68] width 32 height 5
click at [27, 68] on span "Activate Creators" at bounding box center [26, 68] width 32 height 4
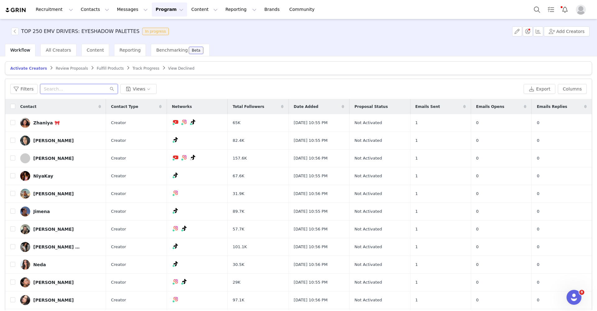
click at [68, 92] on input "text" at bounding box center [79, 89] width 78 height 10
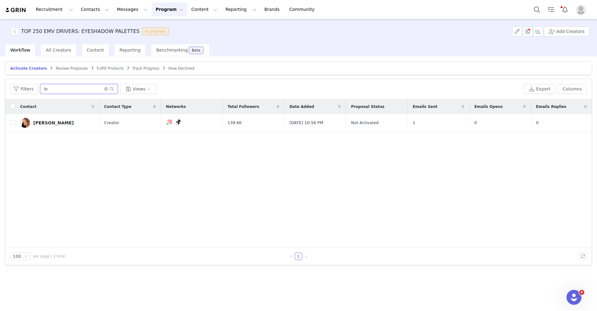
type input "l"
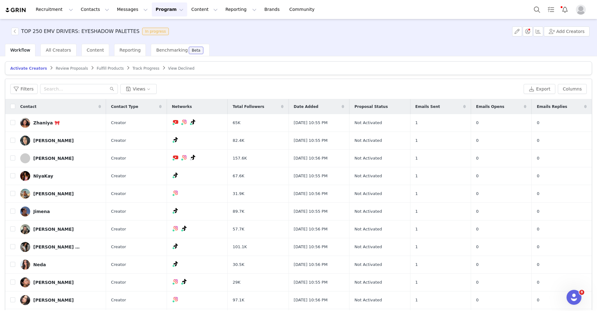
click at [71, 68] on span "Review Proposals" at bounding box center [72, 68] width 32 height 4
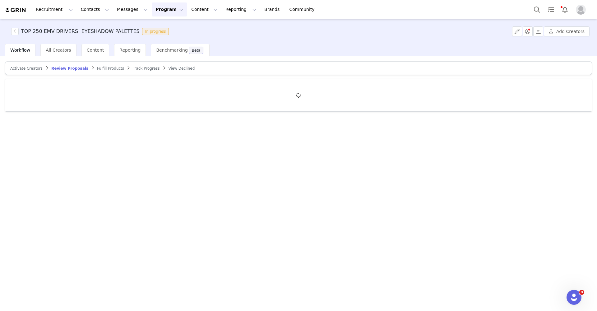
click at [161, 7] on button "Program Program" at bounding box center [169, 9] width 35 height 14
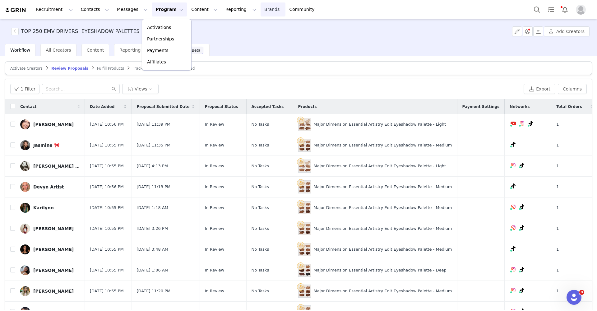
click at [260, 10] on link "Brands Brands" at bounding box center [272, 9] width 25 height 14
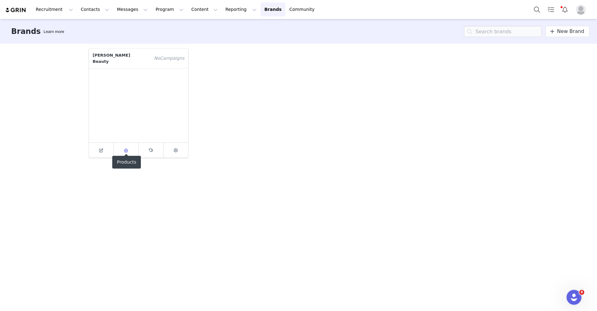
click at [127, 148] on icon at bounding box center [126, 150] width 5 height 4
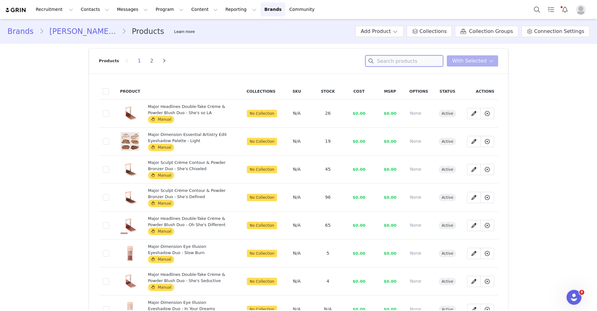
click at [395, 60] on input at bounding box center [404, 60] width 78 height 11
type input "artistry"
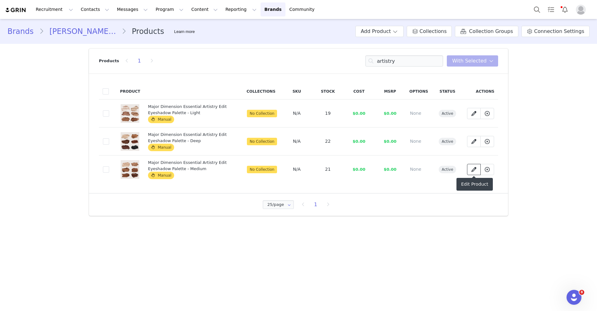
click at [472, 171] on icon at bounding box center [473, 169] width 5 height 5
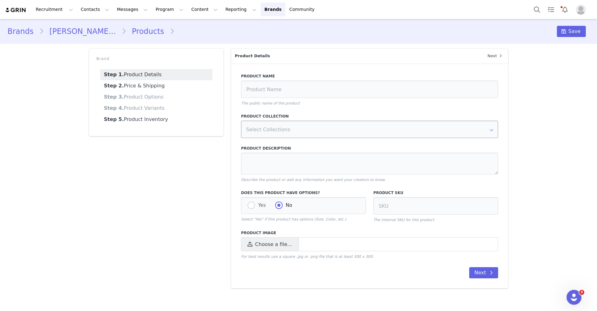
type input "Major Dimension Essential Artistry Edit Eyeshadow Palette - Medium"
type textarea "Major Dimension Essential Artistry Edit Eyeshadow Palette: Introducing three ma…"
radio input "true"
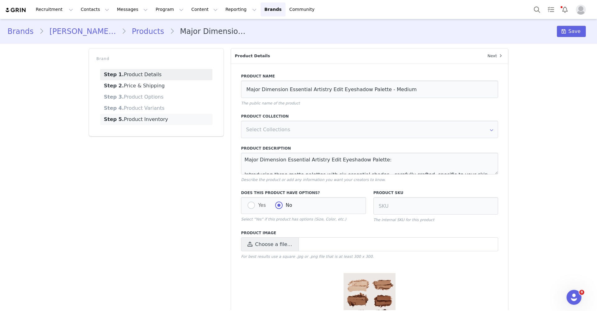
click at [153, 122] on link "Step 5. Product Inventory" at bounding box center [156, 119] width 112 height 11
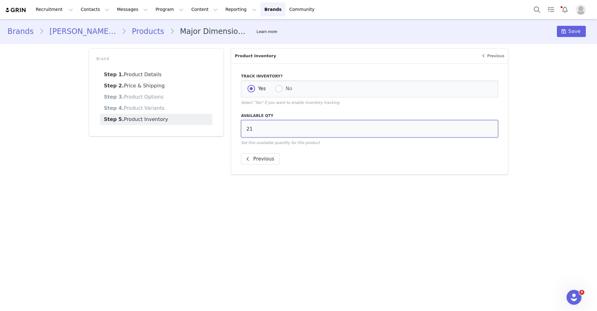
click at [266, 126] on input "21" at bounding box center [369, 128] width 257 height 17
click at [261, 128] on input "21" at bounding box center [369, 128] width 257 height 17
type input "2"
click at [575, 32] on span "Save" at bounding box center [574, 31] width 12 height 7
click at [276, 128] on input "51" at bounding box center [369, 128] width 257 height 17
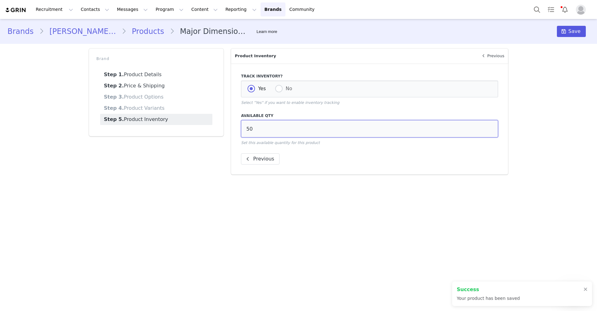
type input "50"
click at [578, 30] on span "Save" at bounding box center [574, 31] width 12 height 7
click at [127, 29] on link "Products" at bounding box center [148, 31] width 44 height 11
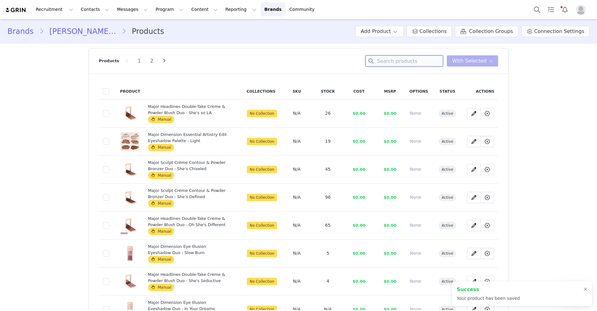
click at [397, 64] on input at bounding box center [404, 60] width 78 height 11
type input "artistry"
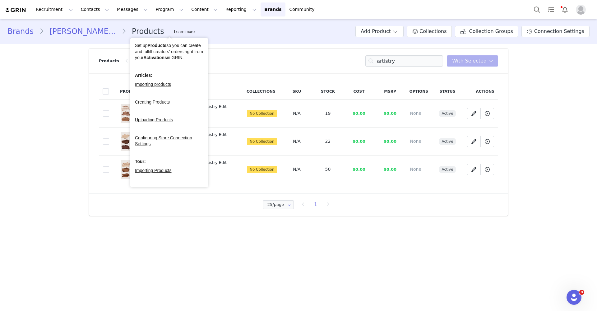
click at [69, 33] on link "Patrick Ta Beauty" at bounding box center [83, 31] width 78 height 11
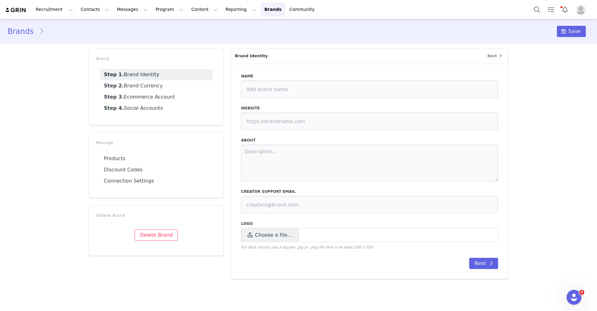
type input "Patrick Ta Beauty"
type input "https://patricktamarketing.myshopify.com/"
click at [157, 8] on button "Program Program" at bounding box center [169, 9] width 35 height 14
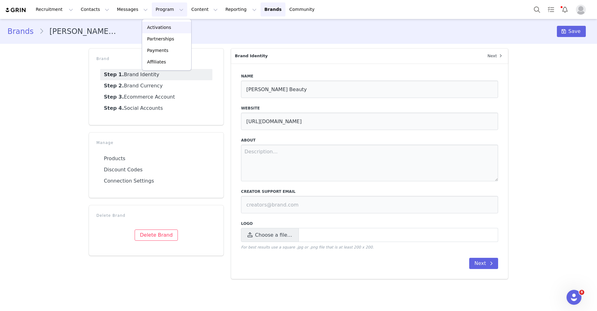
click at [158, 32] on link "Activations" at bounding box center [166, 28] width 49 height 12
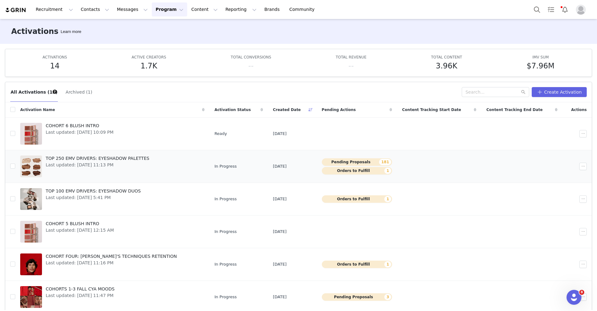
click at [114, 160] on span "TOP 250 EMV DRIVERS: EYESHADOW PALETTES" at bounding box center [98, 158] width 104 height 7
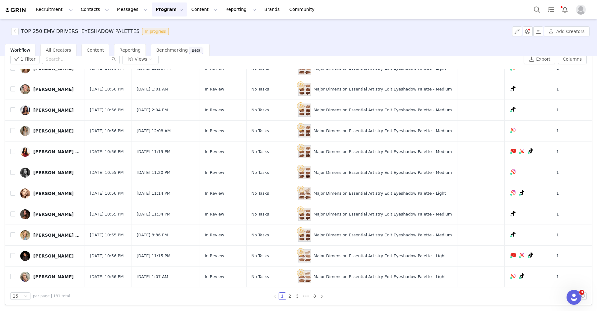
scroll to position [30, 0]
click at [294, 297] on link "3" at bounding box center [297, 295] width 7 height 7
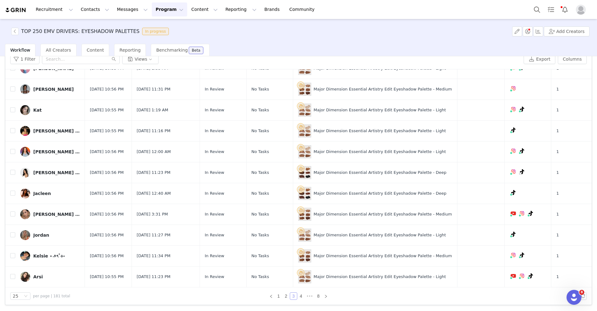
scroll to position [318, 0]
click at [300, 294] on link "4" at bounding box center [300, 295] width 7 height 7
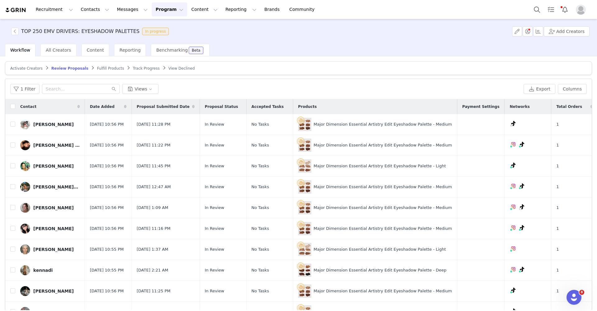
scroll to position [0, 0]
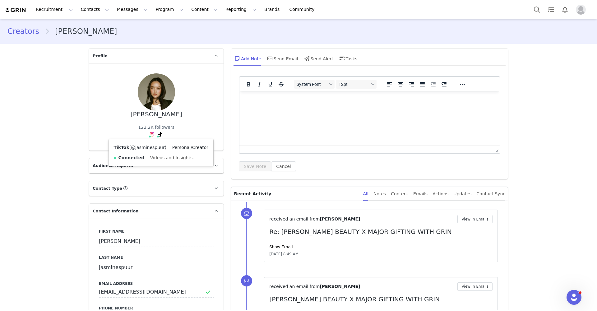
click at [156, 147] on link "@jasminespuur" at bounding box center [148, 147] width 34 height 5
click at [147, 147] on link "@jasminespuur" at bounding box center [153, 147] width 34 height 5
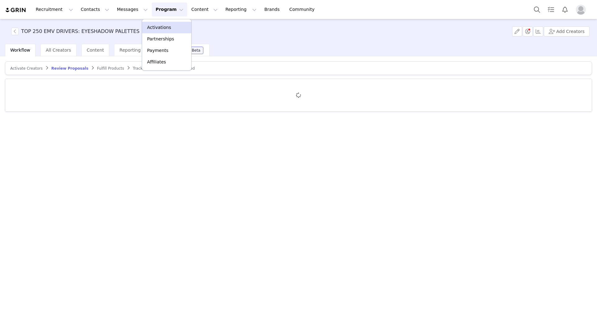
click at [159, 24] on link "Activations" at bounding box center [166, 28] width 49 height 12
